Goal: Use online tool/utility: Utilize a website feature to perform a specific function

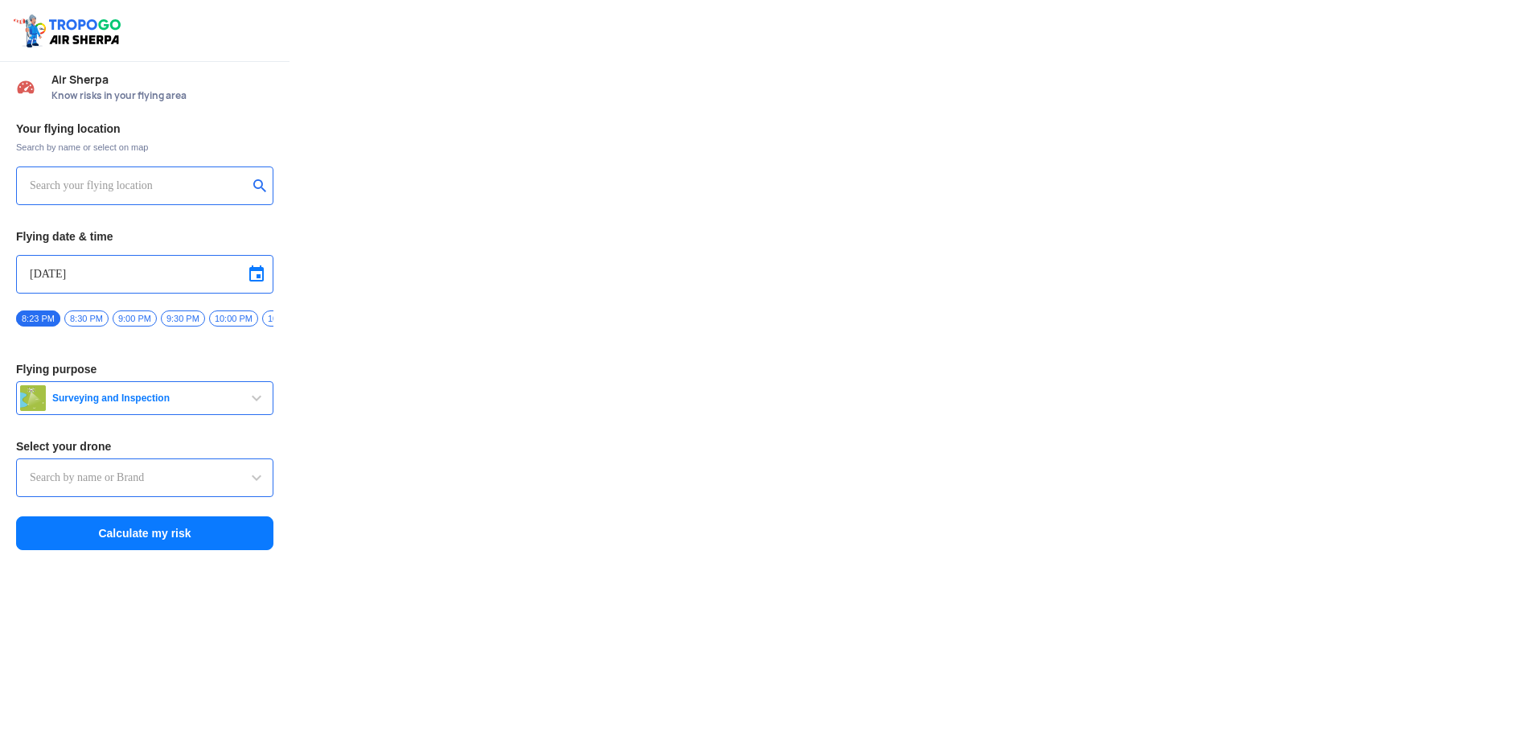
type input "DJI Mini2"
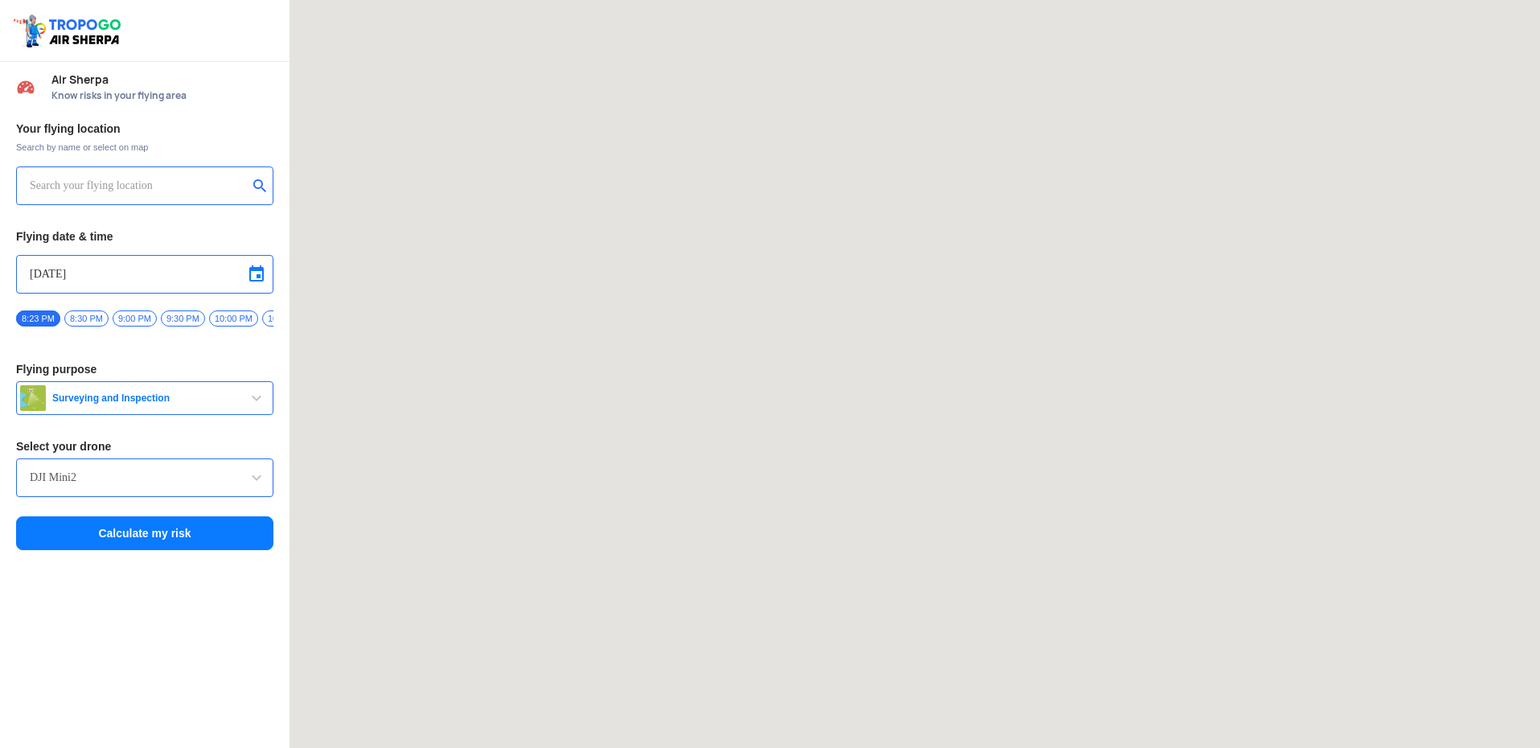
click at [121, 178] on input "text" at bounding box center [139, 185] width 218 height 19
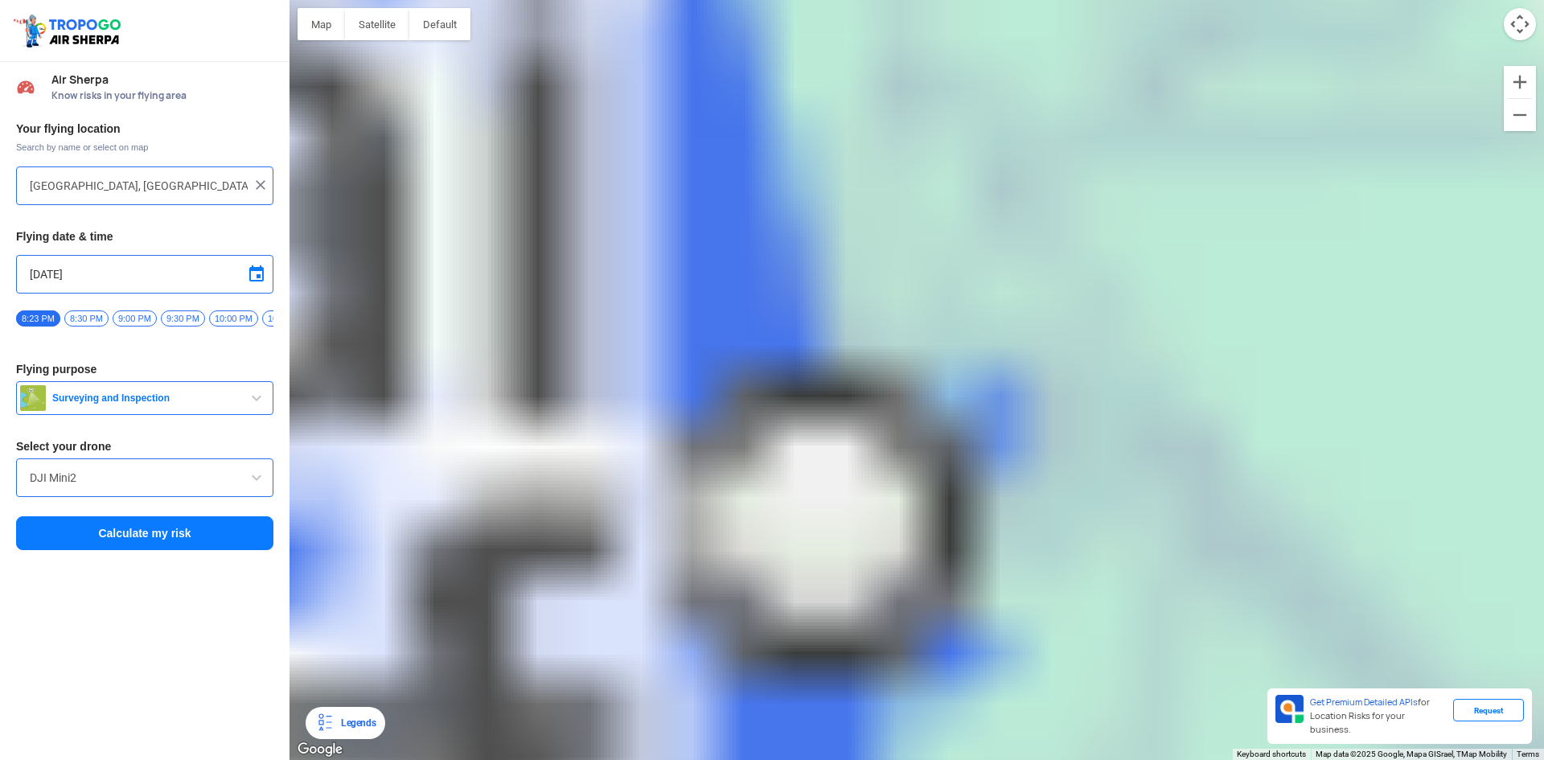
type input "[PERSON_NAME][GEOGRAPHIC_DATA], [GEOGRAPHIC_DATA]"
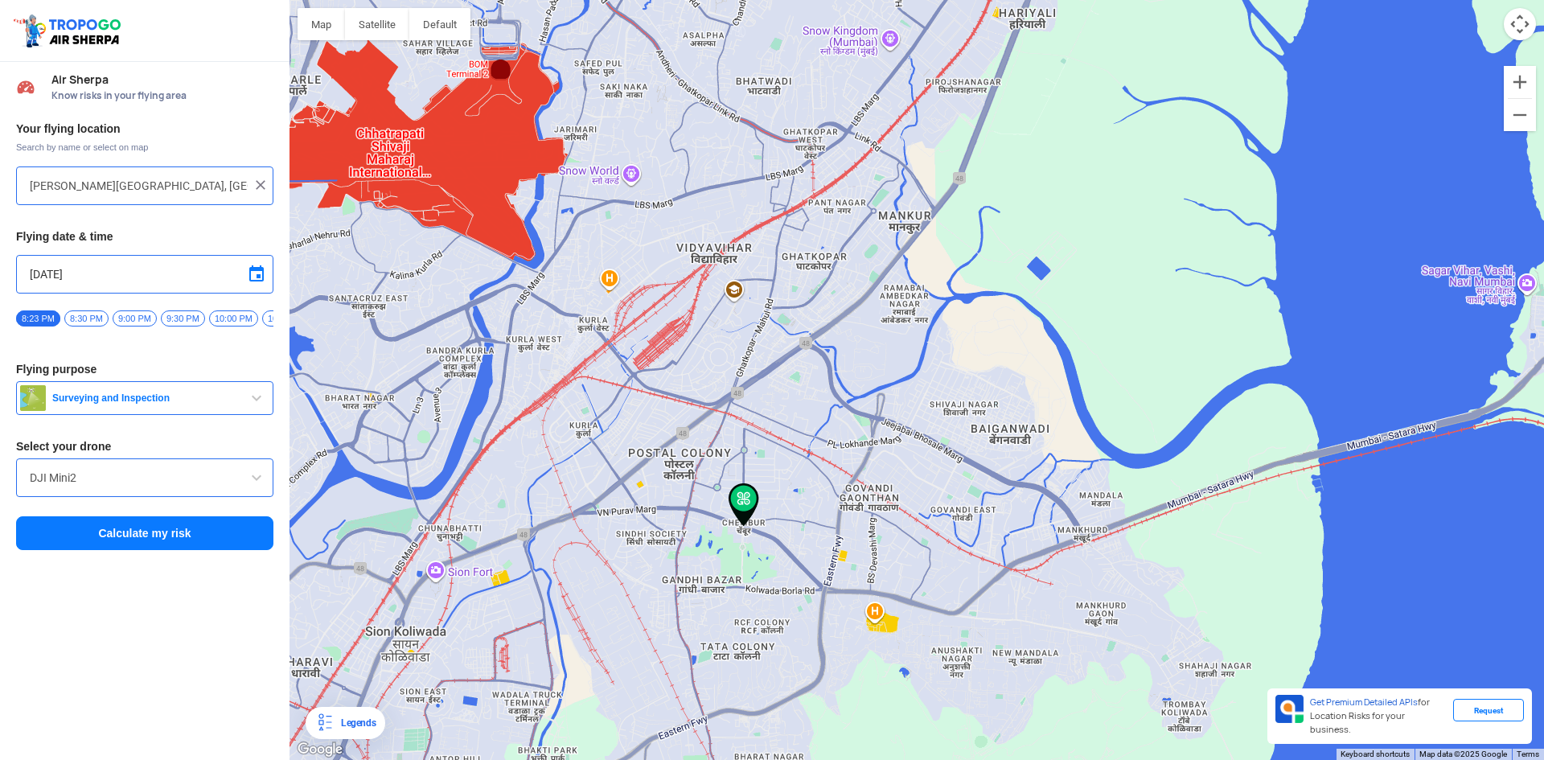
drag, startPoint x: 751, startPoint y: 571, endPoint x: 783, endPoint y: 396, distance: 178.2
click at [783, 396] on div at bounding box center [916, 380] width 1254 height 760
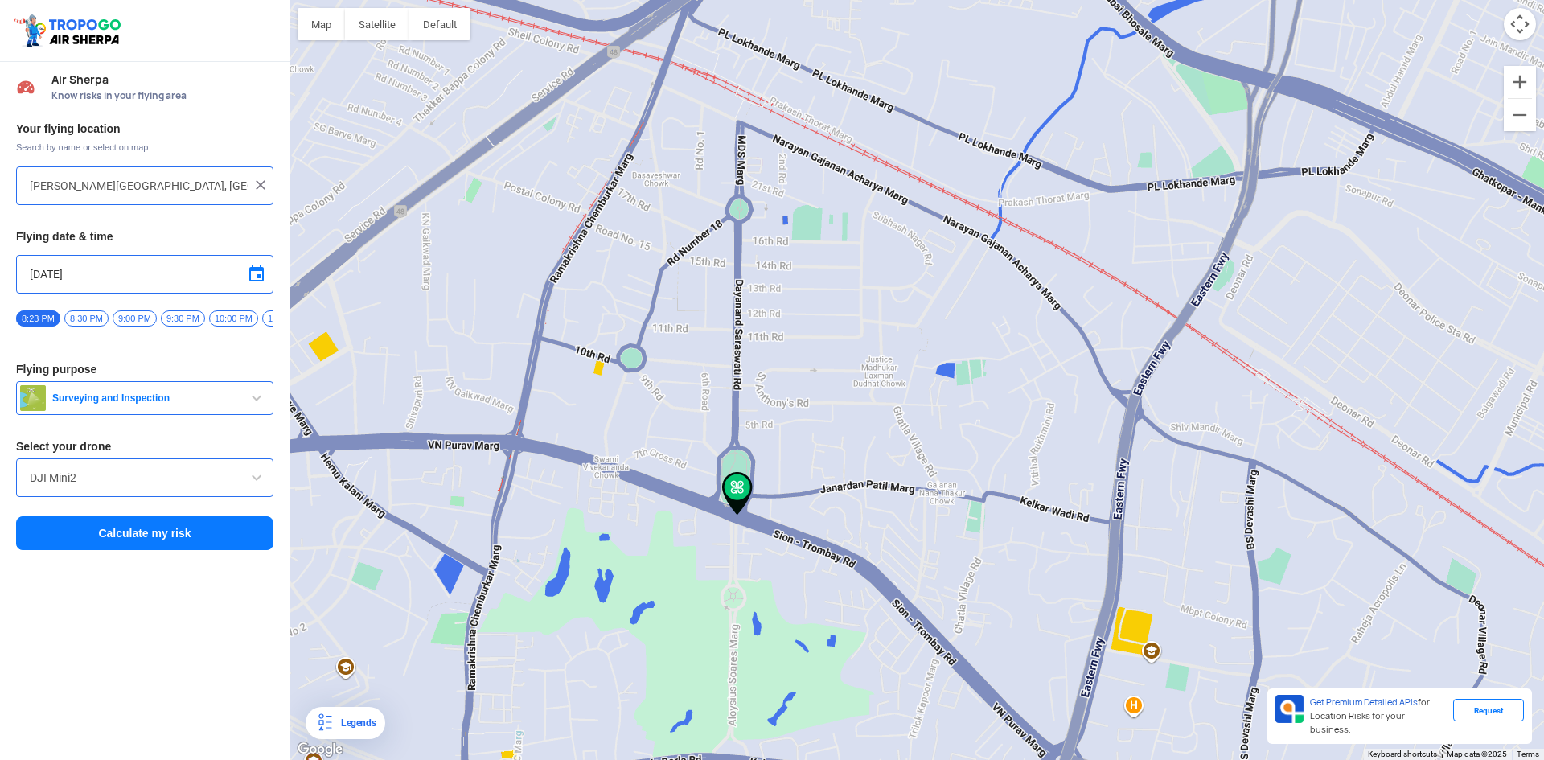
click at [181, 412] on button "Surveying and Inspection" at bounding box center [144, 398] width 257 height 34
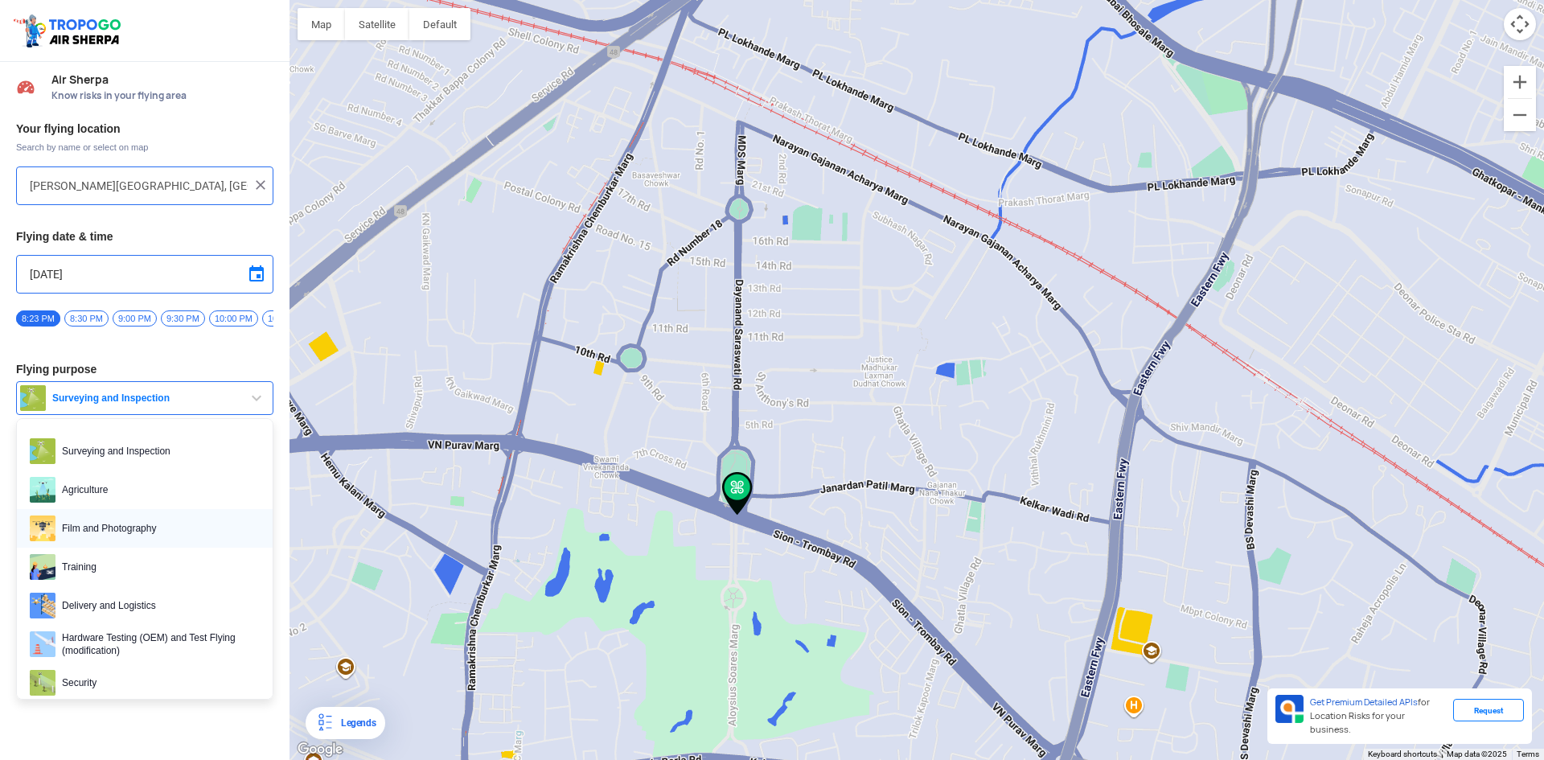
click at [117, 539] on span "Film and Photography" at bounding box center [157, 528] width 204 height 26
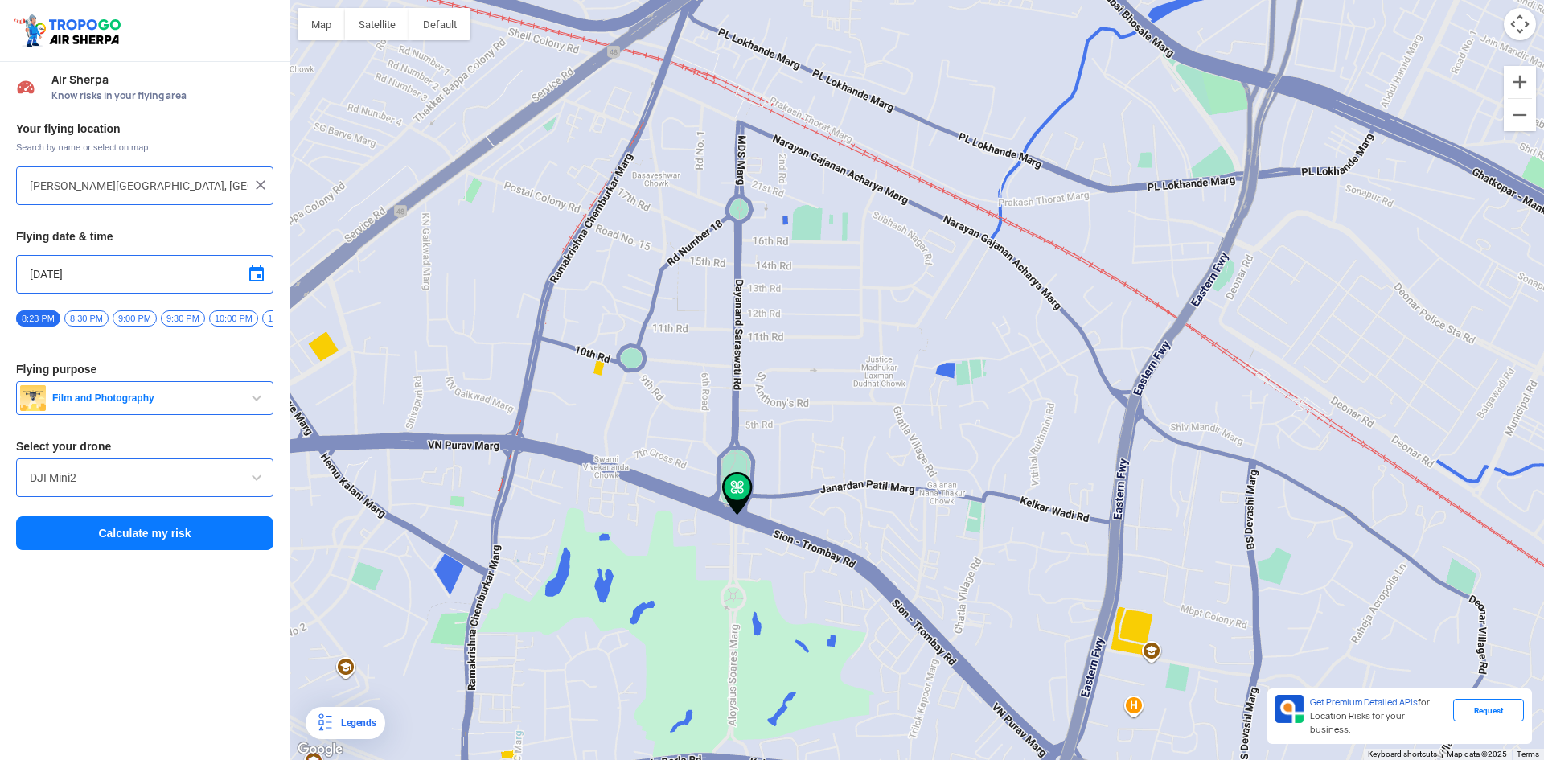
click at [55, 274] on input "[DATE]" at bounding box center [145, 274] width 230 height 19
click at [129, 349] on span "9" at bounding box center [124, 352] width 18 height 18
type input "[DATE]"
click at [150, 545] on button "Calculate my risk" at bounding box center [144, 533] width 257 height 34
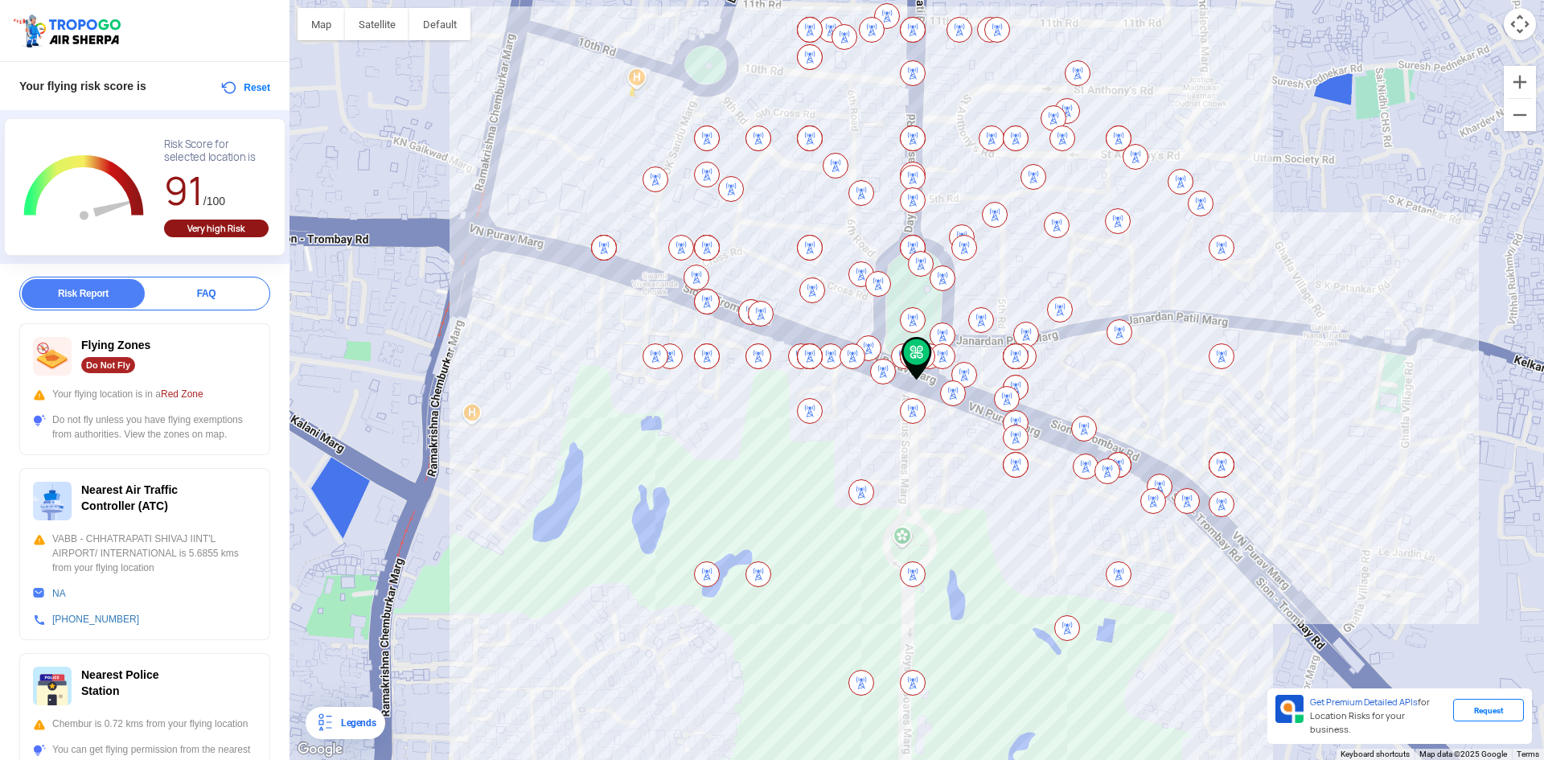
scroll to position [80, 0]
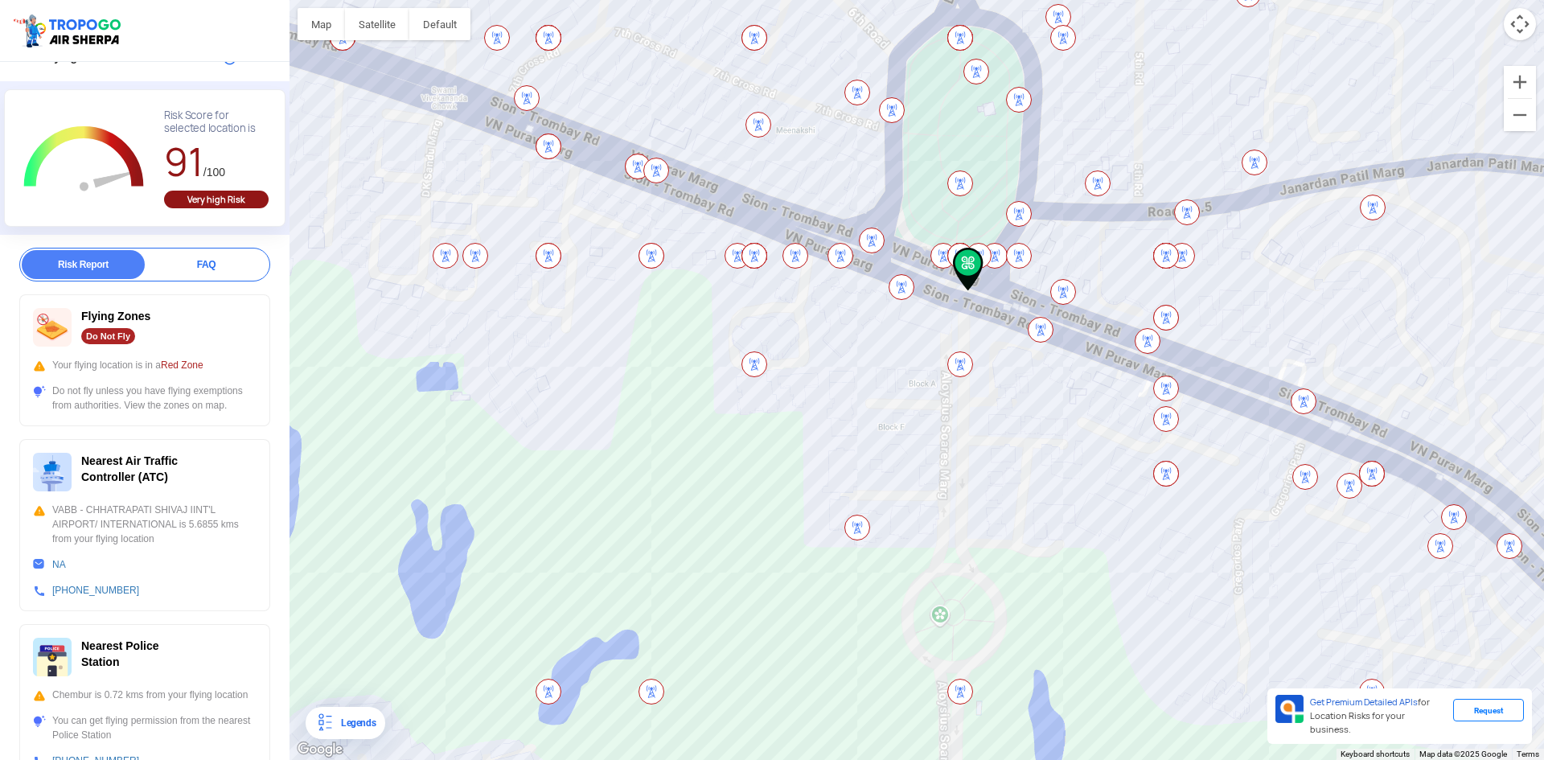
drag, startPoint x: 1002, startPoint y: 232, endPoint x: 978, endPoint y: 325, distance: 95.6
click at [978, 325] on div at bounding box center [916, 380] width 1254 height 760
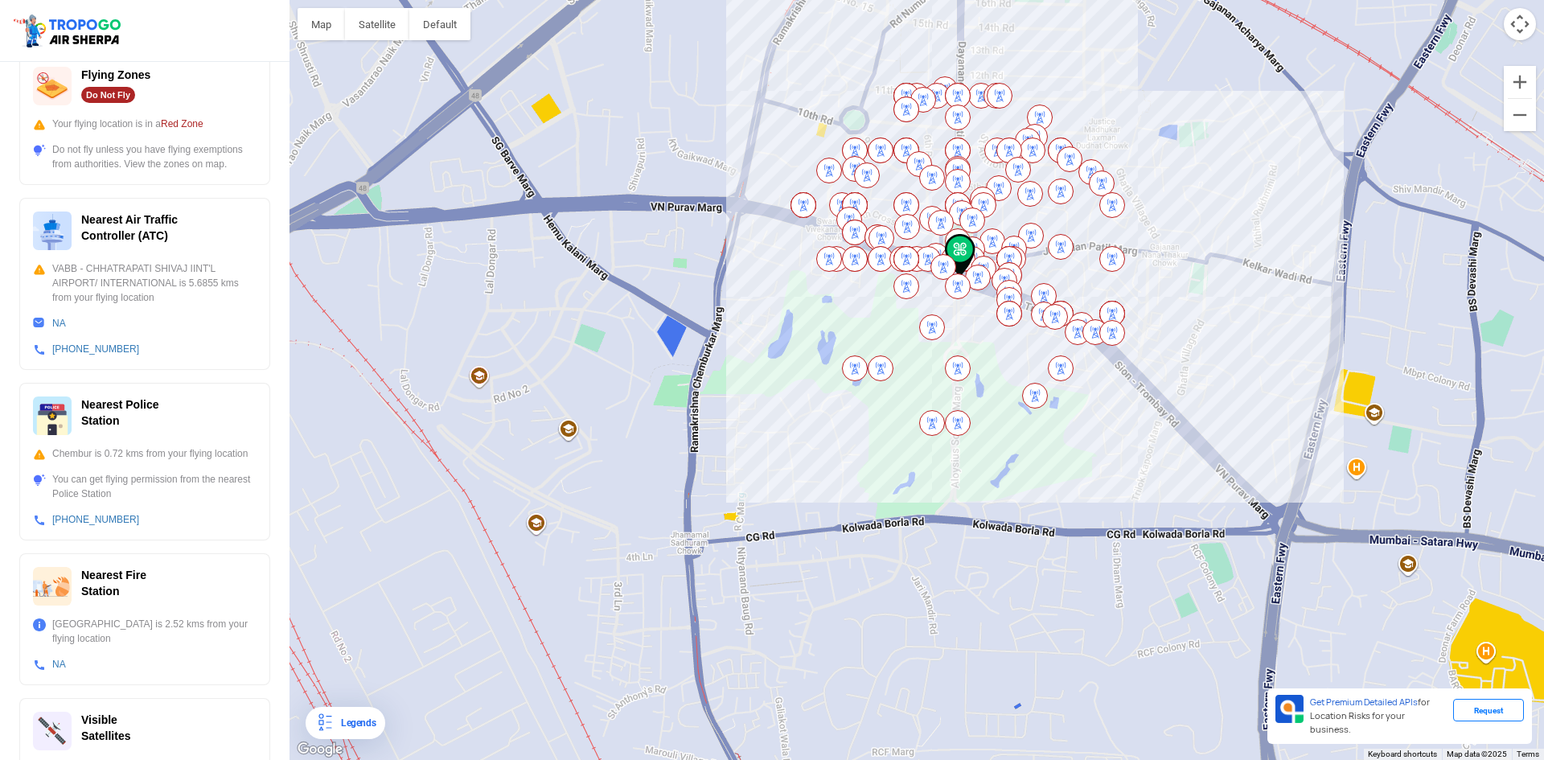
scroll to position [364, 0]
